Goal: Task Accomplishment & Management: Manage account settings

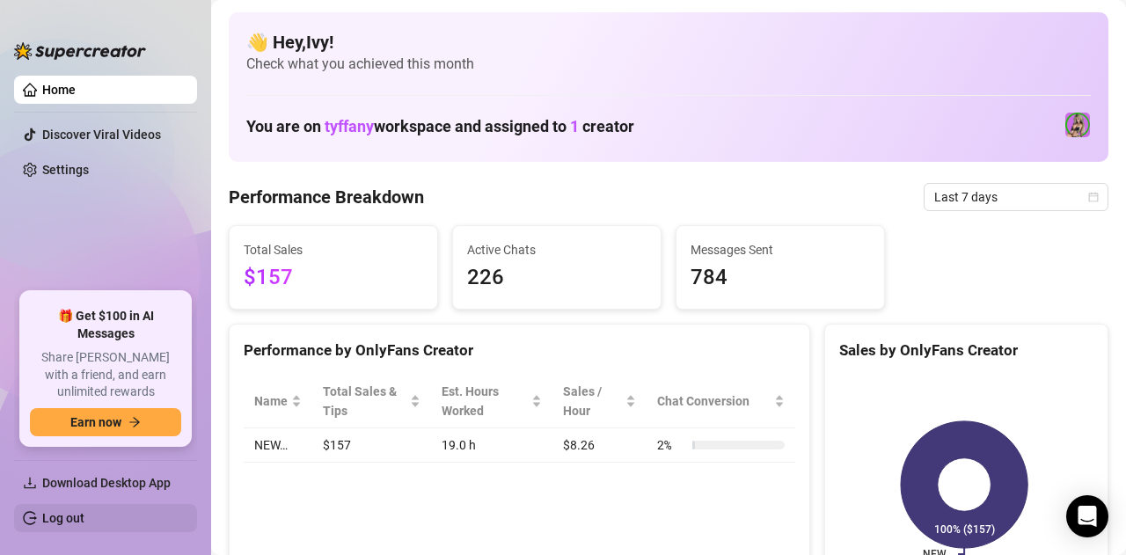
click at [84, 513] on link "Log out" at bounding box center [63, 518] width 42 height 14
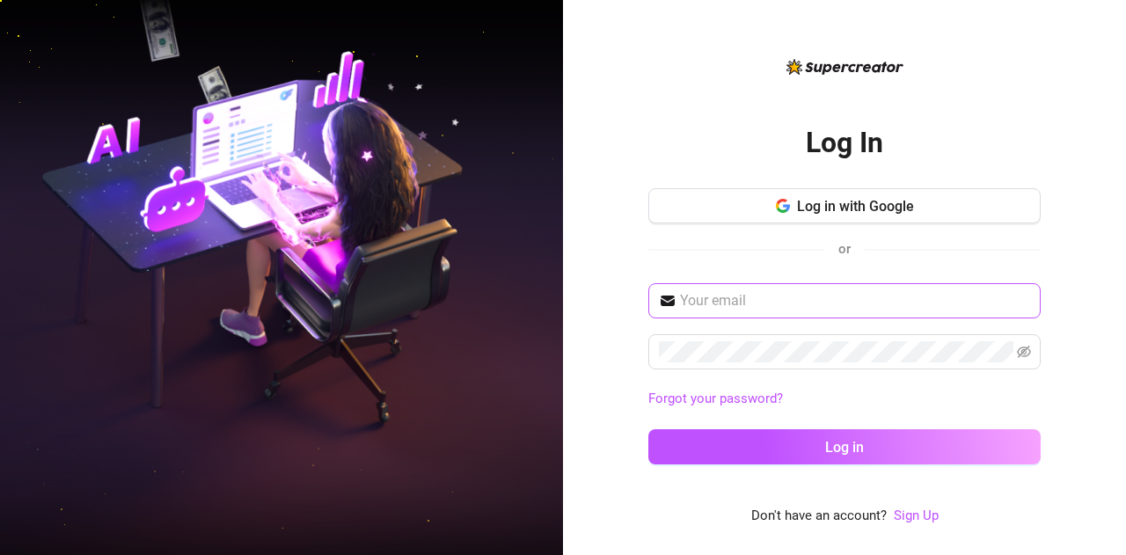
click at [782, 314] on span at bounding box center [844, 300] width 392 height 35
drag, startPoint x: 782, startPoint y: 312, endPoint x: 783, endPoint y: 303, distance: 9.7
click at [783, 312] on span at bounding box center [844, 300] width 392 height 35
click at [783, 301] on input "text" at bounding box center [855, 300] width 350 height 21
type input "[EMAIL_ADDRESS][DOMAIN_NAME]"
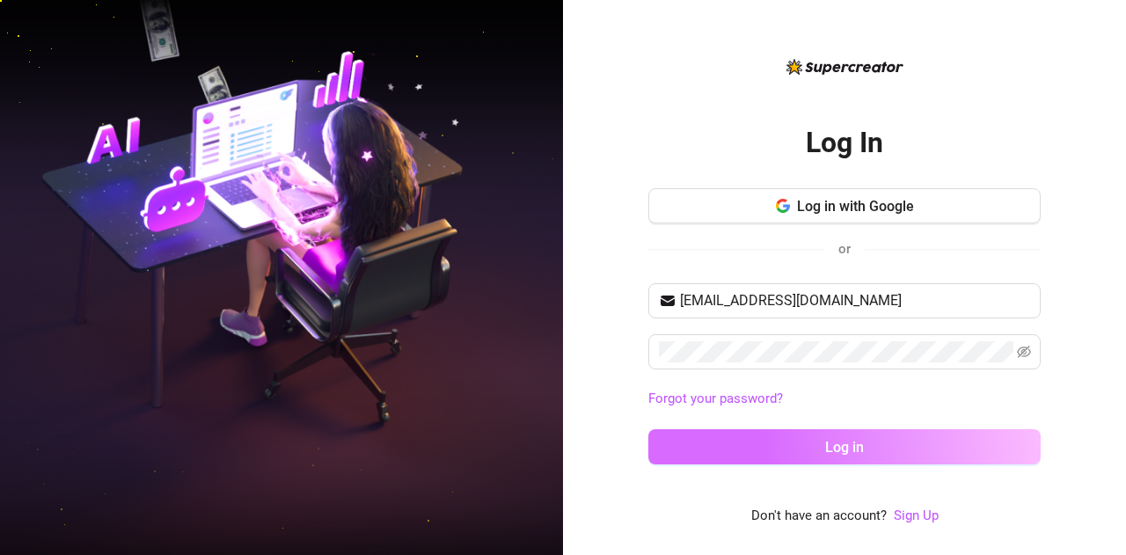
click at [856, 449] on span "Log in" at bounding box center [844, 447] width 39 height 17
